Goal: Information Seeking & Learning: Find specific fact

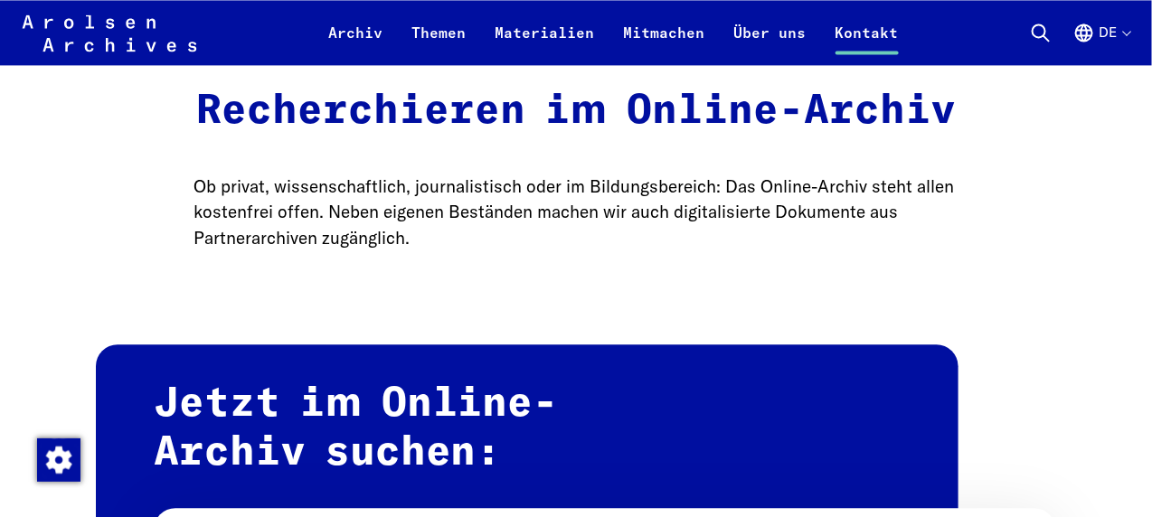
scroll to position [1718, 0]
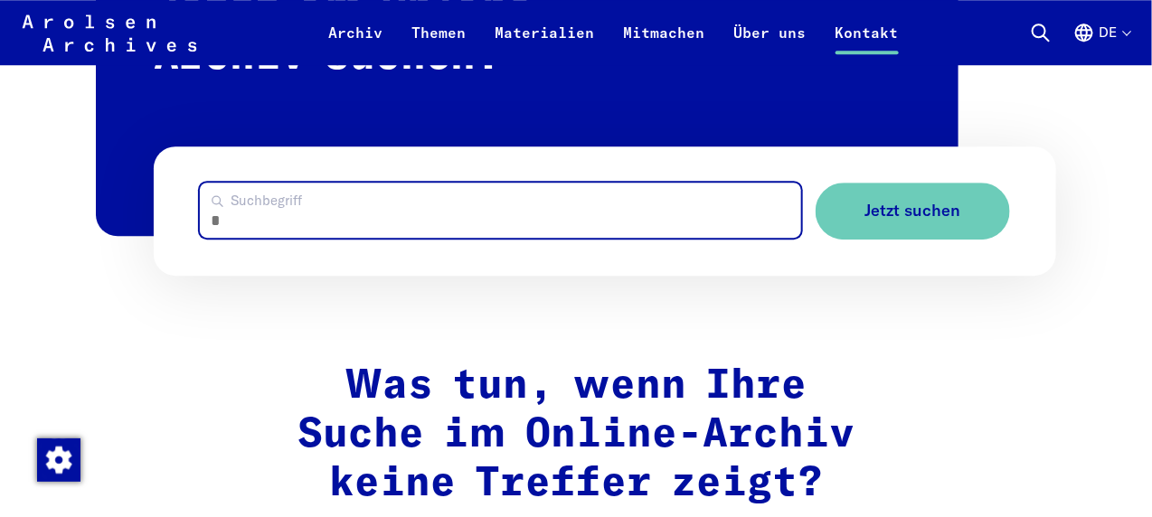
click at [435, 205] on input "Suchbegriff" at bounding box center [500, 210] width 601 height 55
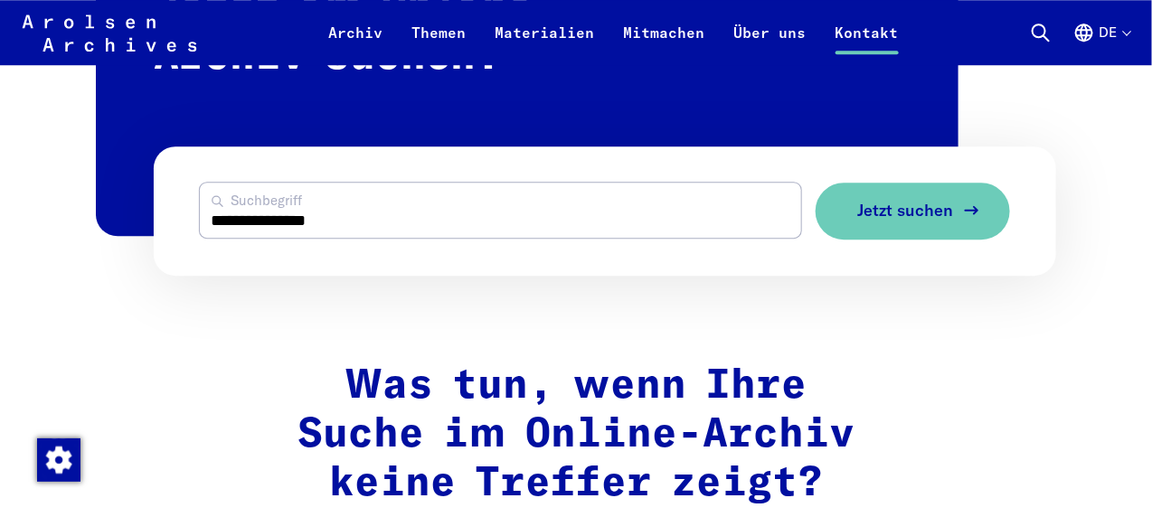
click at [908, 211] on span "Jetzt suchen" at bounding box center [906, 211] width 96 height 19
click at [929, 201] on button "Jetzt suchen" at bounding box center [913, 211] width 194 height 57
click at [891, 221] on span "Jetzt suchen" at bounding box center [906, 211] width 96 height 19
click at [894, 215] on span "Jetzt suchen" at bounding box center [906, 211] width 96 height 19
click at [974, 194] on button "Jetzt suchen" at bounding box center [913, 211] width 194 height 57
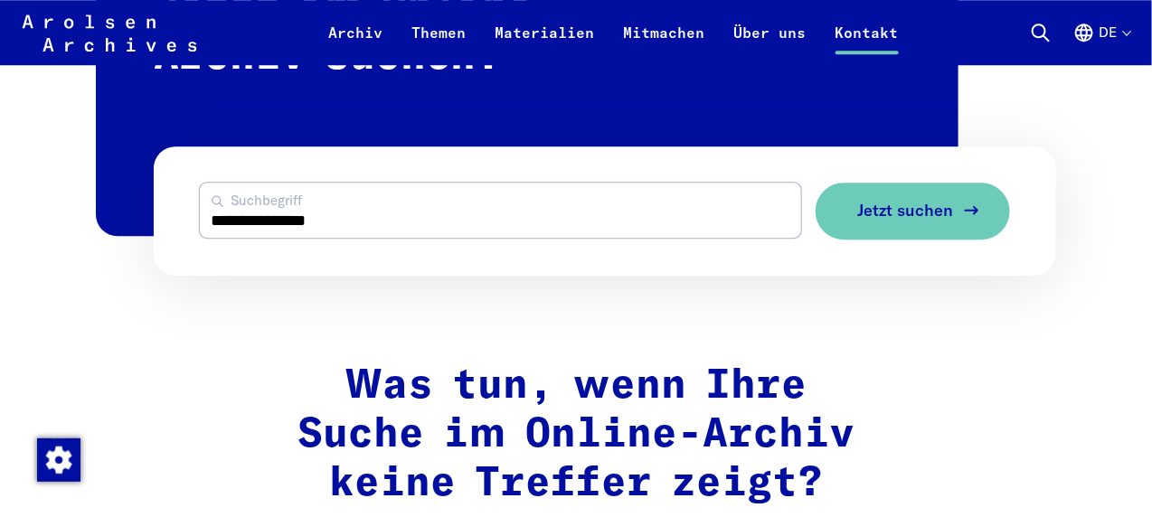
click at [922, 205] on span "Jetzt suchen" at bounding box center [906, 211] width 96 height 19
click at [898, 203] on button "Jetzt suchen" at bounding box center [913, 211] width 194 height 57
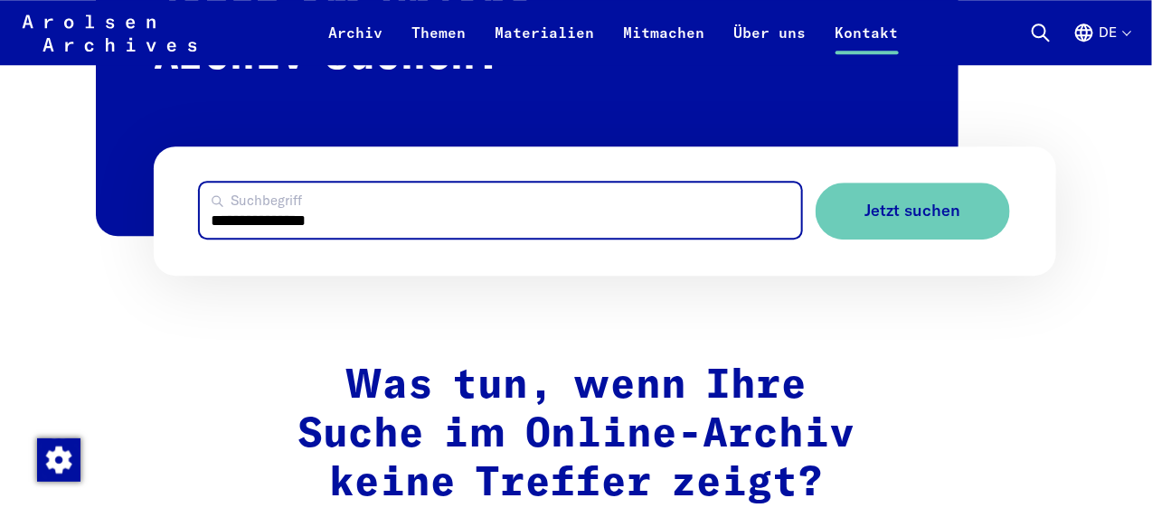
drag, startPoint x: 363, startPoint y: 221, endPoint x: 144, endPoint y: 228, distance: 219.0
click at [144, 228] on div "**********" at bounding box center [576, 125] width 960 height 299
type input "*******"
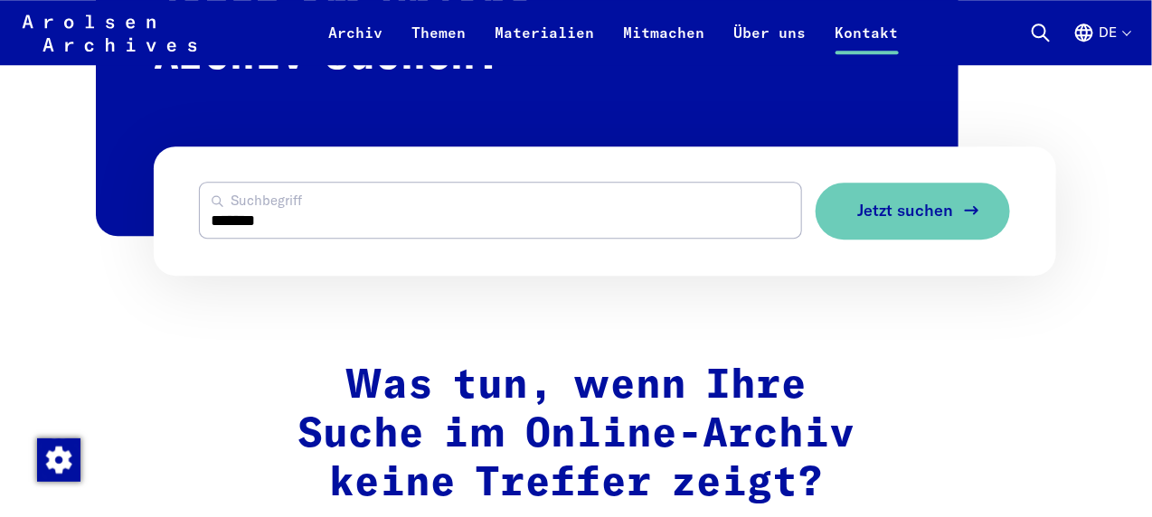
click at [939, 210] on span "Jetzt suchen" at bounding box center [906, 211] width 96 height 19
